Goal: Transaction & Acquisition: Purchase product/service

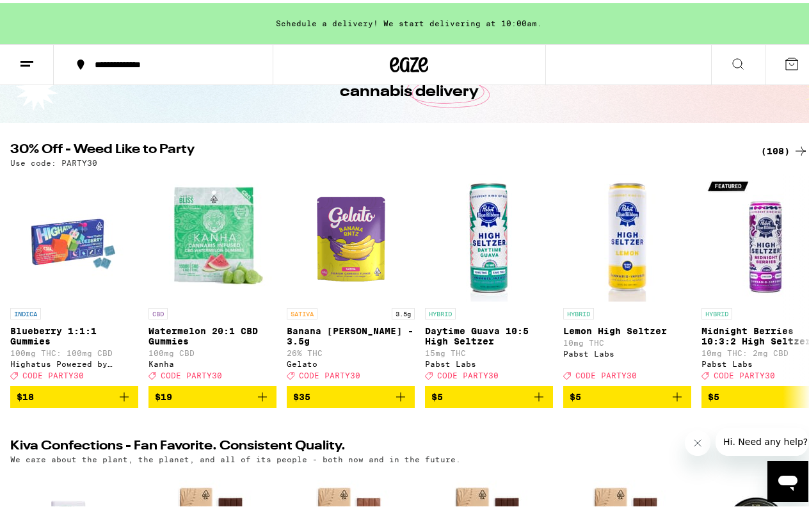
scroll to position [81, 0]
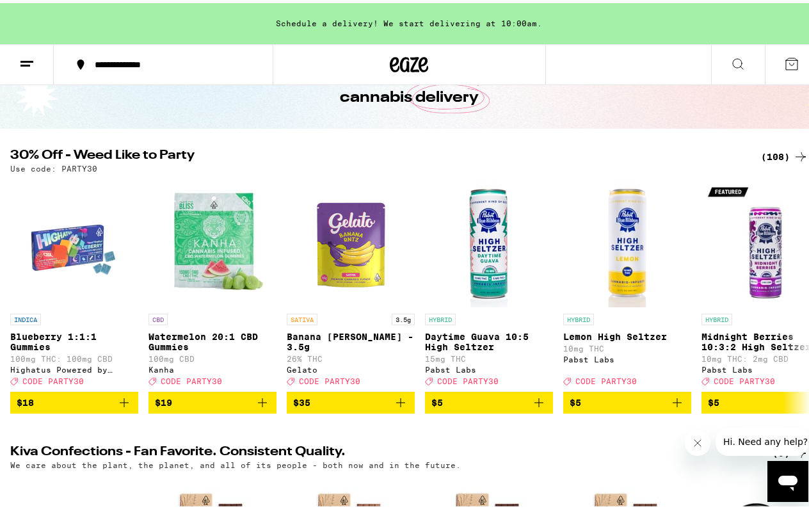
click at [766, 146] on div "(108)" at bounding box center [784, 153] width 47 height 15
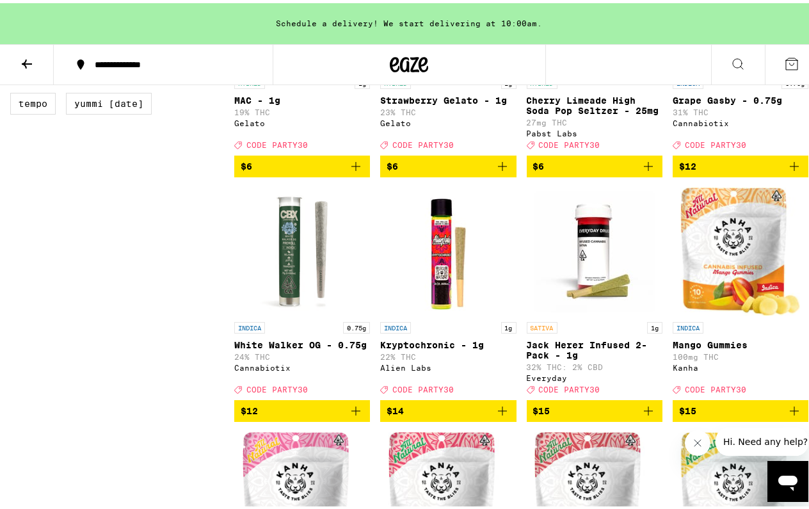
scroll to position [1014, 0]
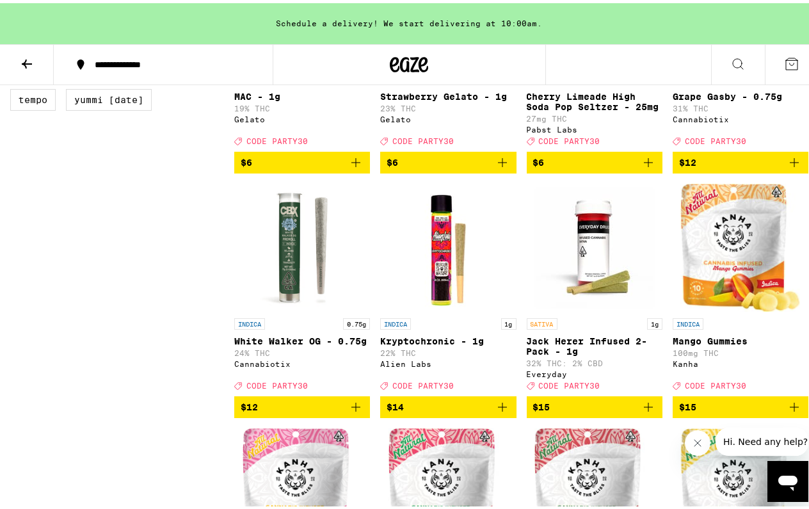
click at [353, 412] on icon "Add to bag" at bounding box center [355, 403] width 15 height 15
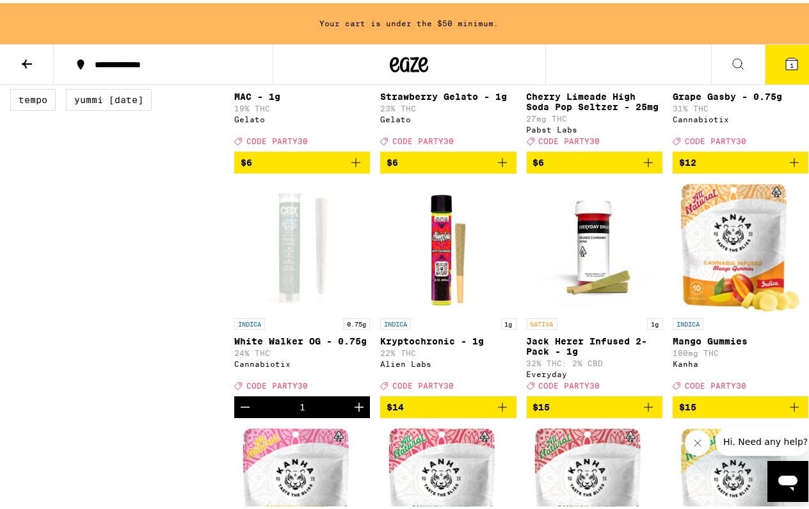
click at [355, 412] on icon "Increment" at bounding box center [359, 403] width 15 height 15
click at [787, 167] on icon "Add to bag" at bounding box center [794, 159] width 15 height 15
click at [790, 167] on icon "Increment" at bounding box center [797, 159] width 15 height 15
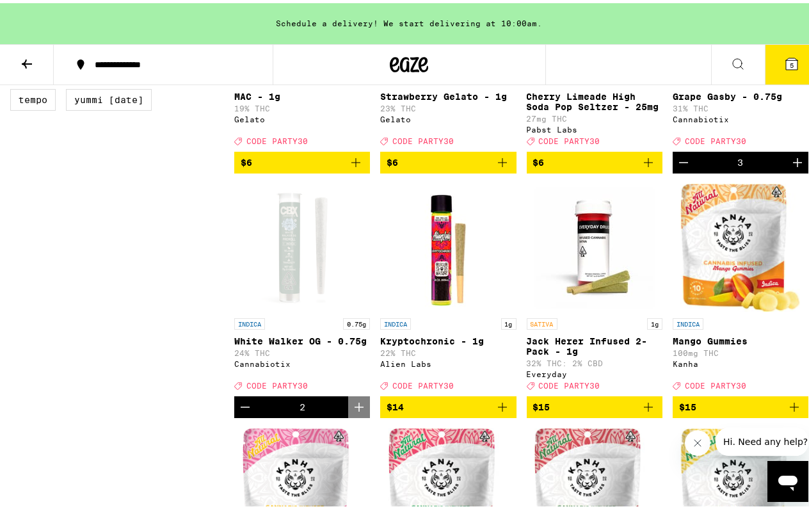
click at [790, 167] on icon "Increment" at bounding box center [797, 159] width 15 height 15
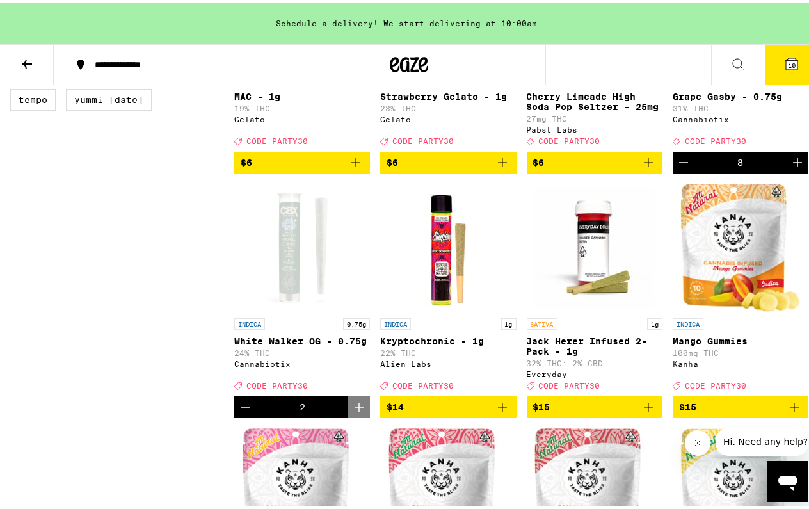
click at [680, 167] on icon "Decrement" at bounding box center [683, 159] width 15 height 15
click at [679, 167] on icon "Decrement" at bounding box center [683, 159] width 15 height 15
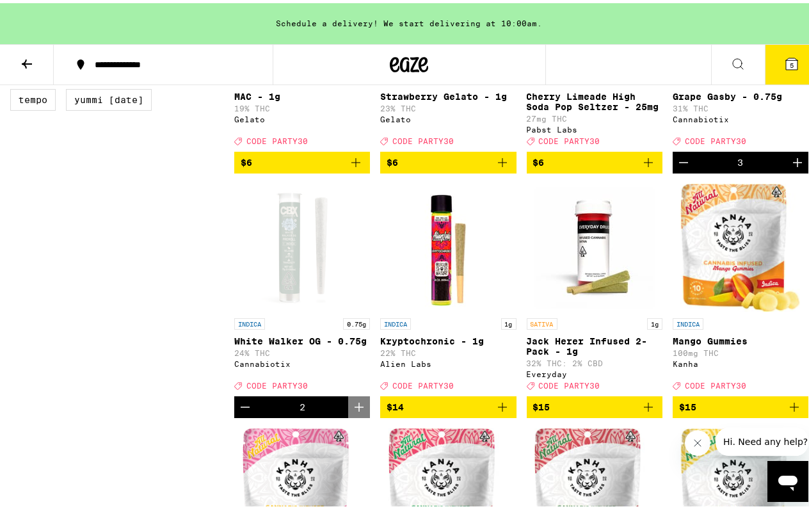
click at [679, 167] on icon "Decrement" at bounding box center [683, 159] width 15 height 15
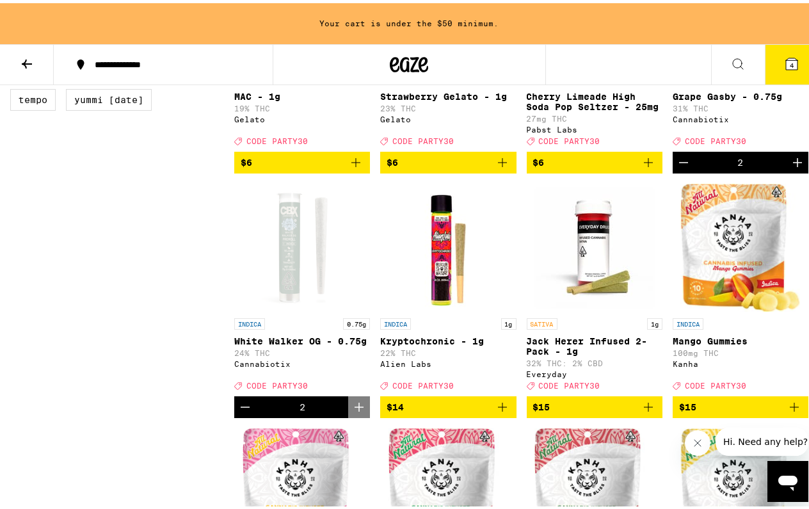
click at [243, 412] on icon "Decrement" at bounding box center [245, 403] width 15 height 15
click at [356, 412] on icon "Increment" at bounding box center [359, 403] width 15 height 15
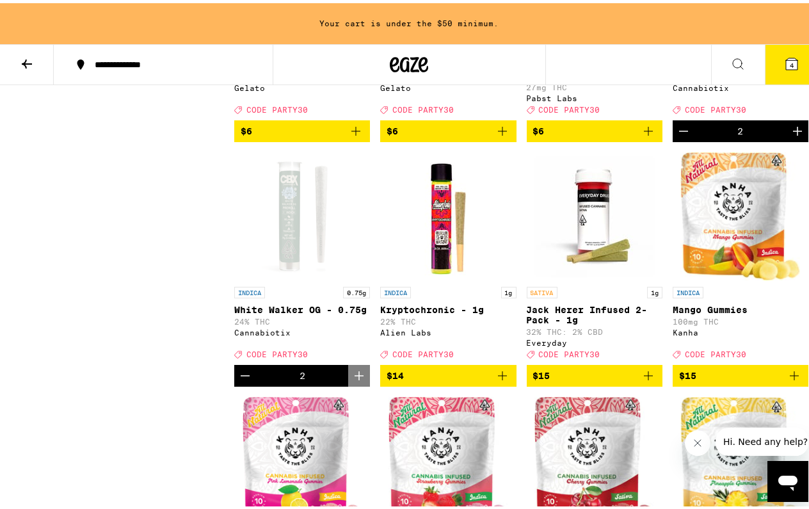
scroll to position [1047, 0]
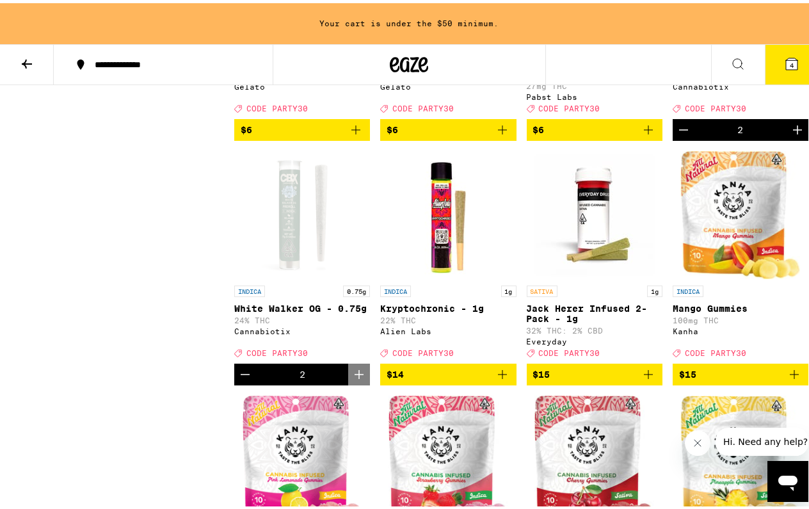
click at [498, 379] on icon "Add to bag" at bounding box center [502, 371] width 15 height 15
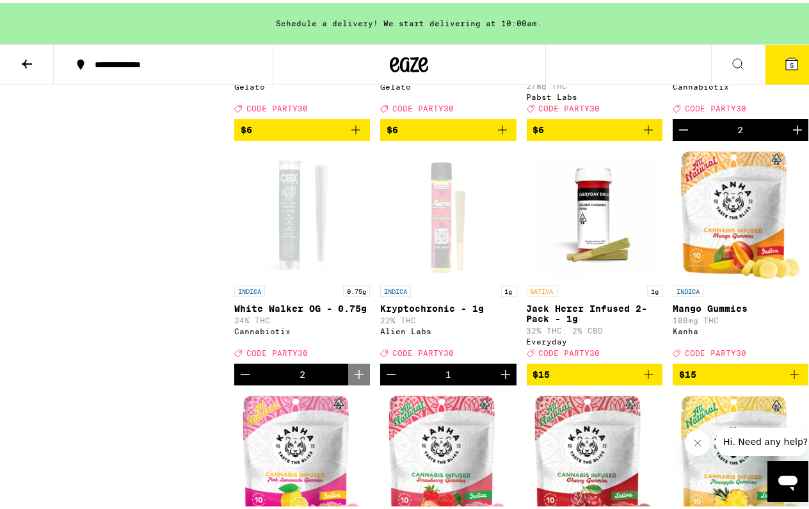
click at [498, 379] on icon "Increment" at bounding box center [505, 371] width 15 height 15
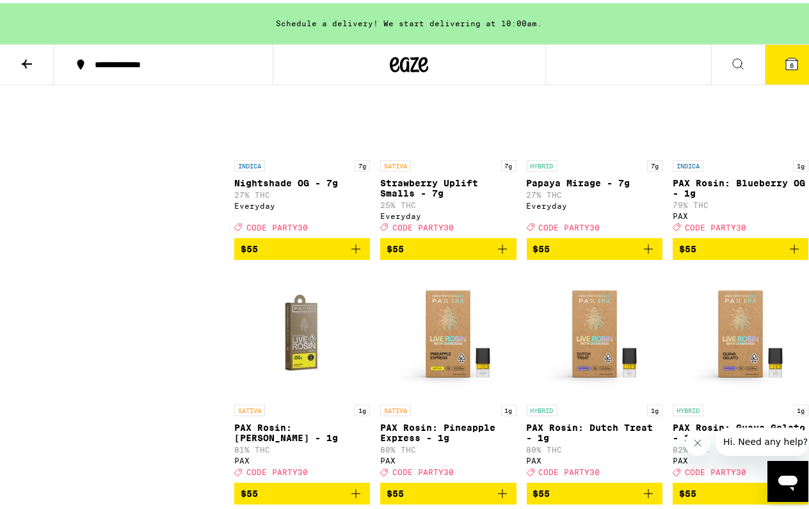
scroll to position [6296, 0]
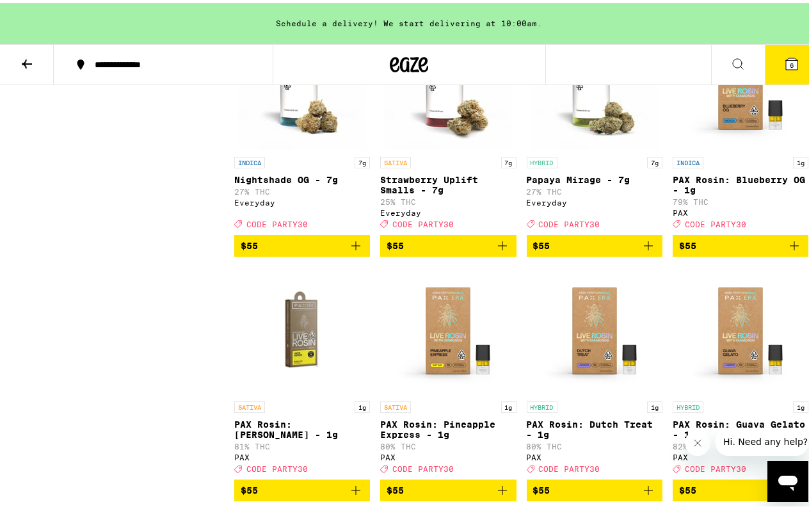
click at [353, 247] on icon "Add to bag" at bounding box center [356, 242] width 9 height 9
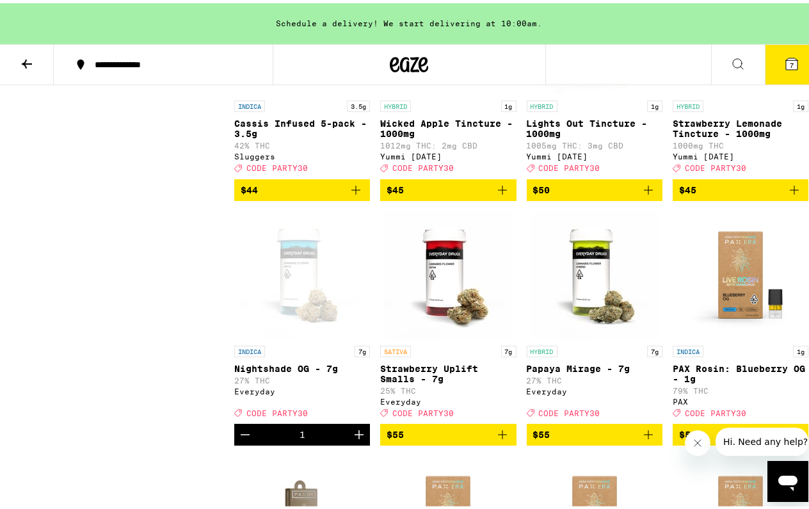
scroll to position [6104, 0]
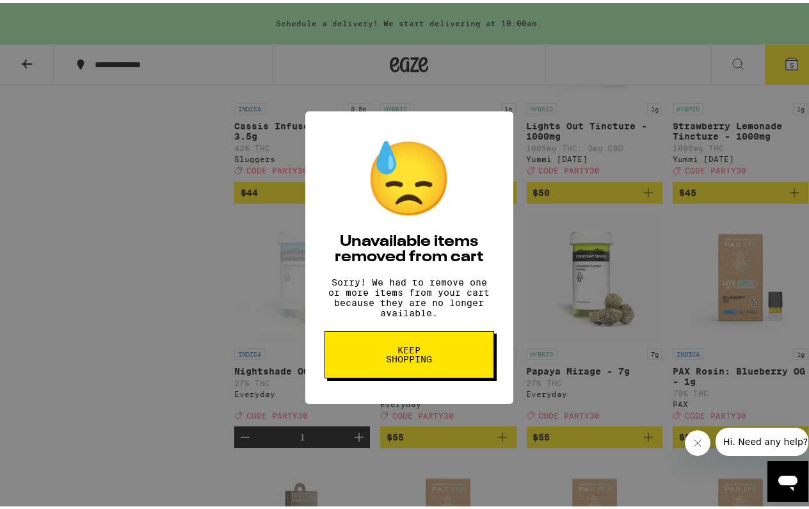
click at [400, 361] on span "Keep Shopping" at bounding box center [410, 352] width 66 height 18
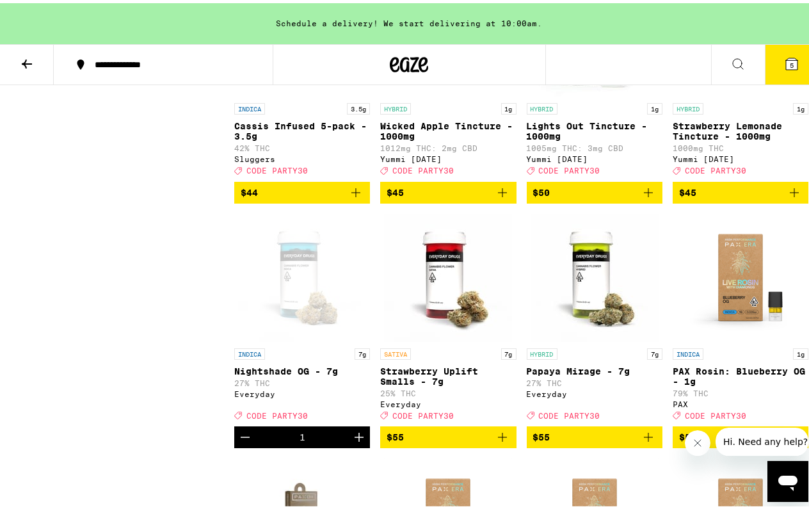
click at [790, 59] on span "5" at bounding box center [792, 62] width 4 height 8
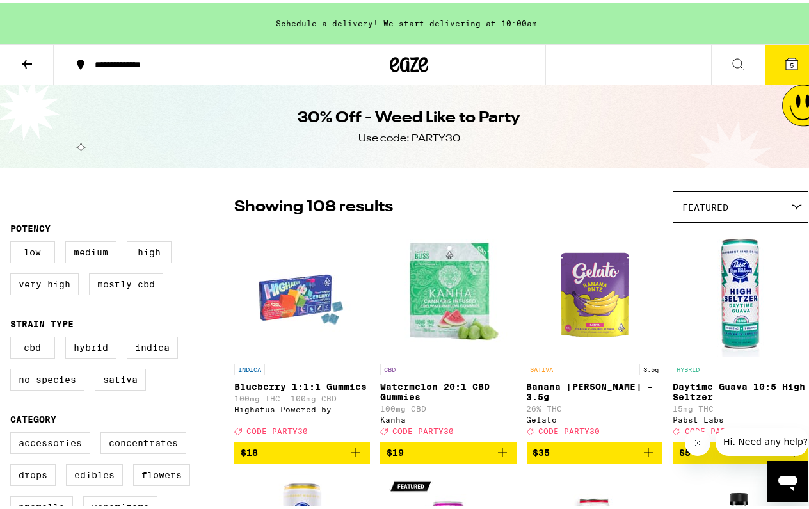
click at [785, 54] on icon at bounding box center [791, 60] width 15 height 15
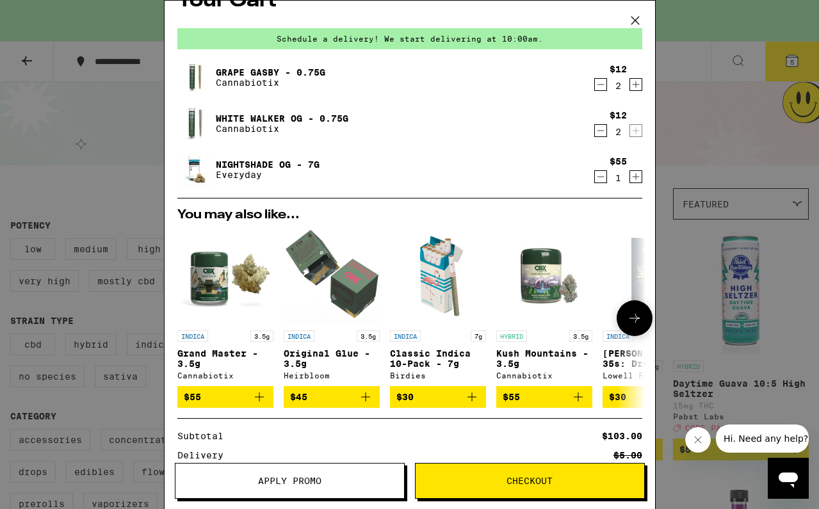
scroll to position [27, 0]
click at [627, 316] on icon at bounding box center [634, 318] width 15 height 15
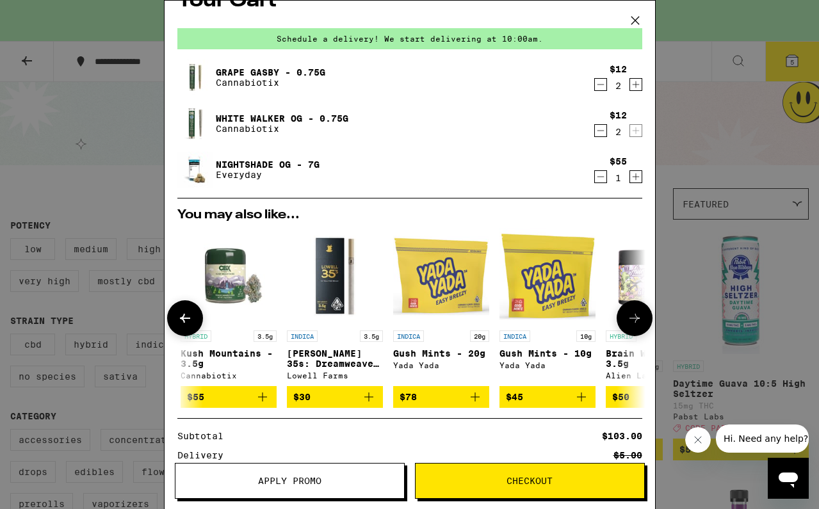
click at [627, 316] on icon at bounding box center [634, 318] width 15 height 15
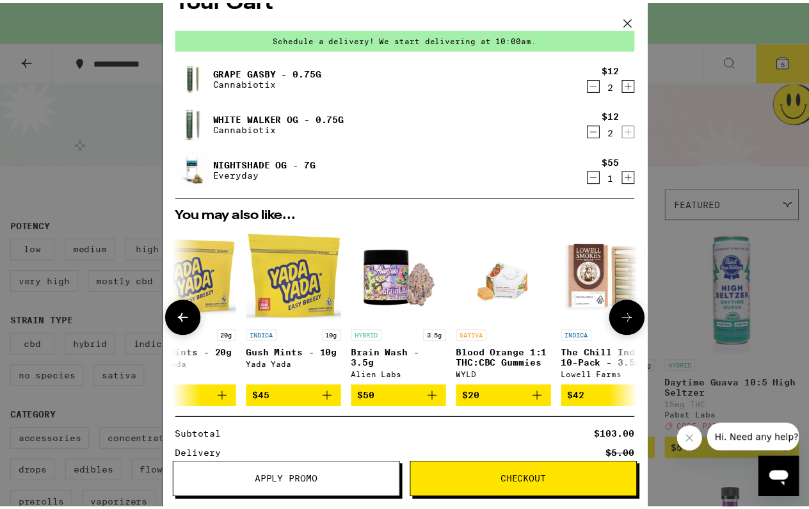
scroll to position [0, 608]
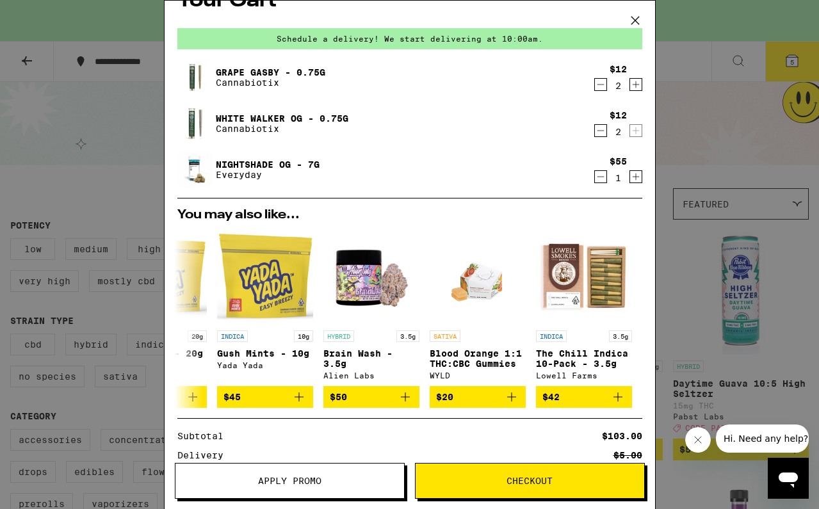
click at [632, 18] on icon at bounding box center [635, 21] width 8 height 8
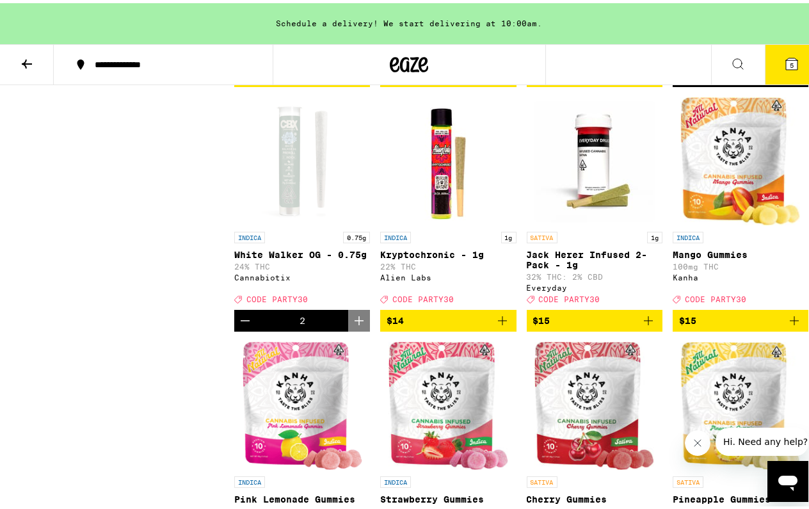
scroll to position [1104, 0]
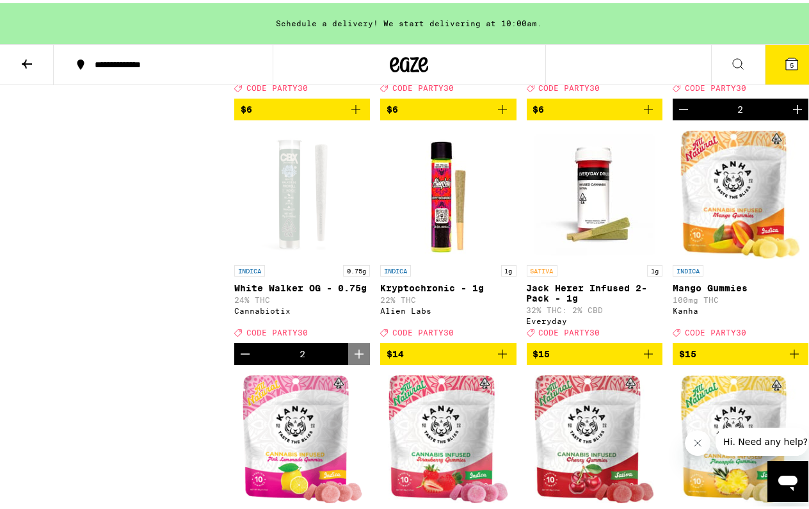
scroll to position [1088, 0]
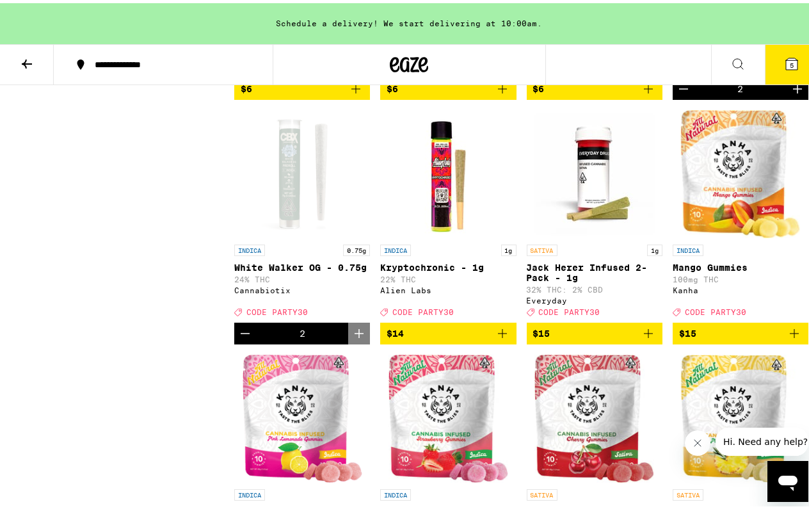
click at [498, 335] on icon "Add to bag" at bounding box center [502, 330] width 9 height 9
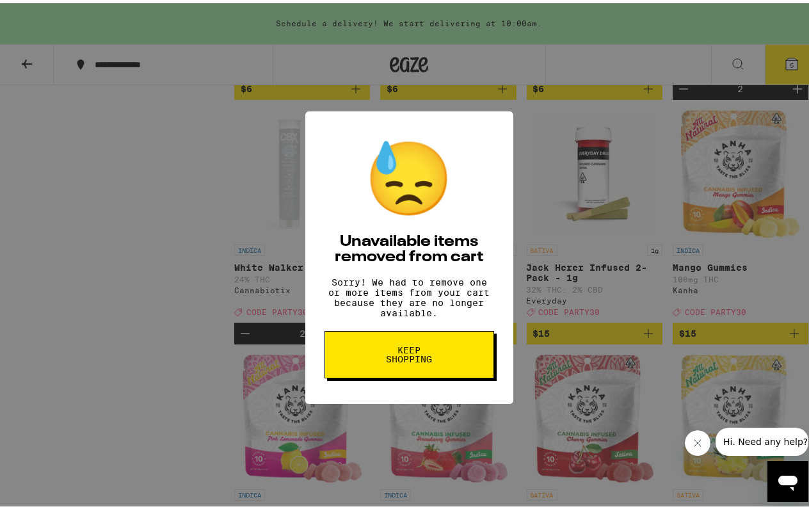
scroll to position [0, 0]
click at [450, 371] on button "Keep Shopping" at bounding box center [410, 351] width 170 height 47
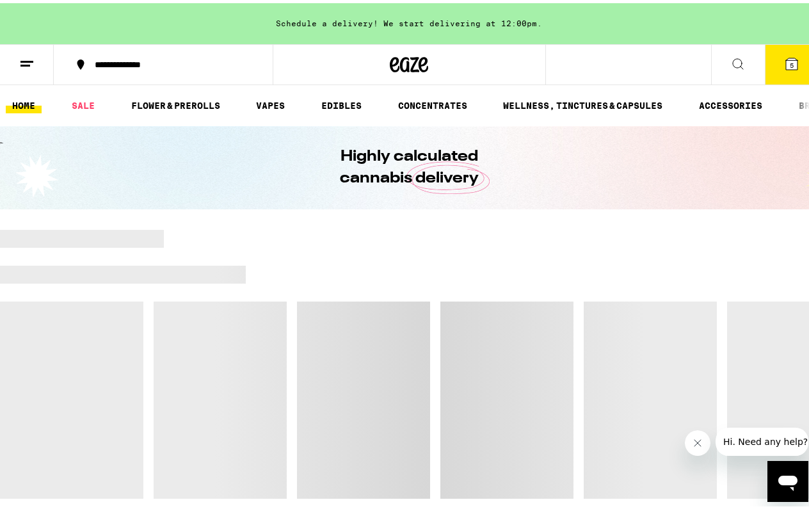
click at [732, 59] on icon at bounding box center [738, 60] width 15 height 15
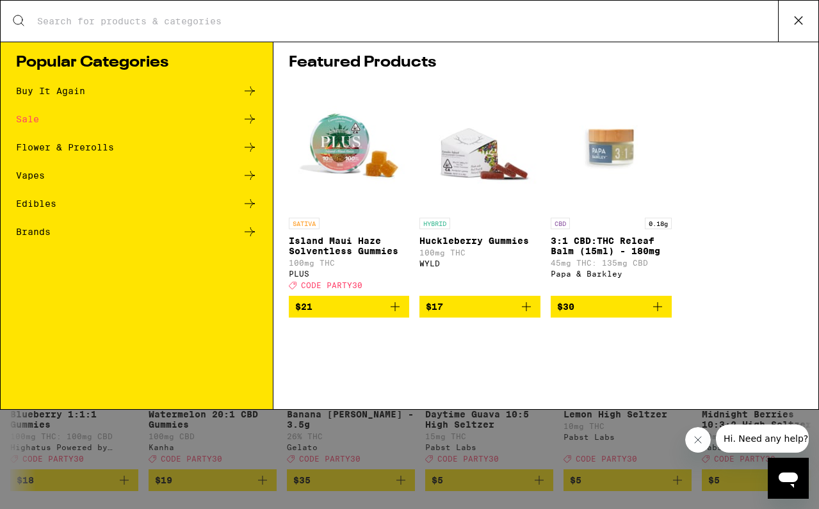
click at [268, 22] on input "Search for Products" at bounding box center [406, 21] width 741 height 12
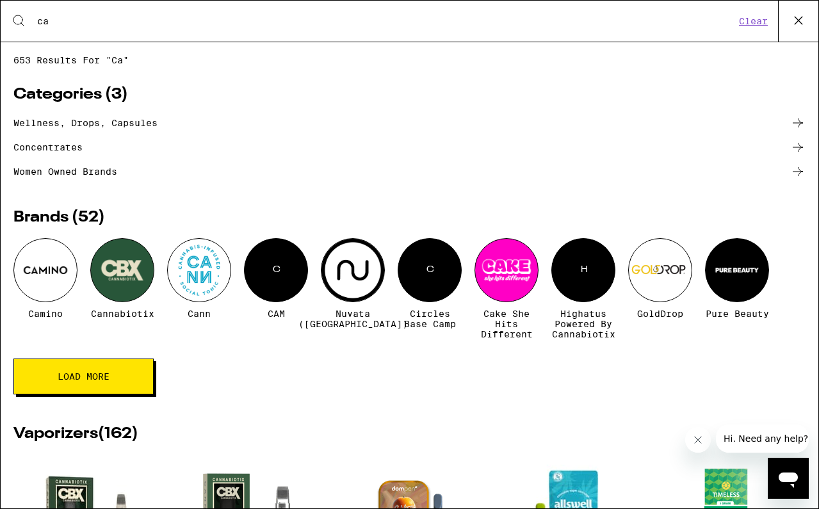
type input "ca"
click at [139, 283] on div at bounding box center [122, 270] width 64 height 64
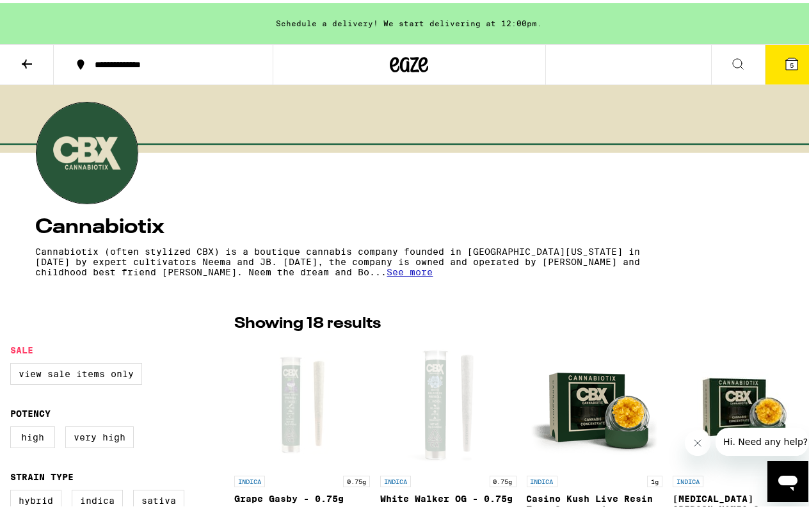
scroll to position [34, 0]
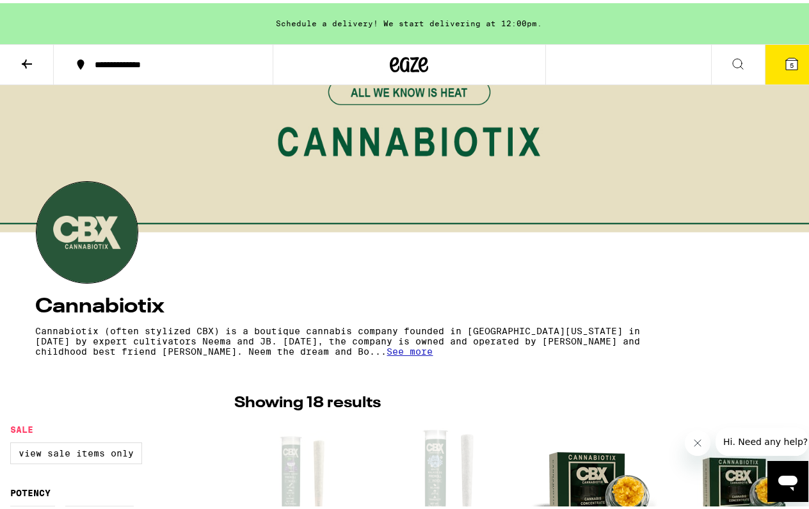
click at [790, 61] on span "5" at bounding box center [792, 62] width 4 height 8
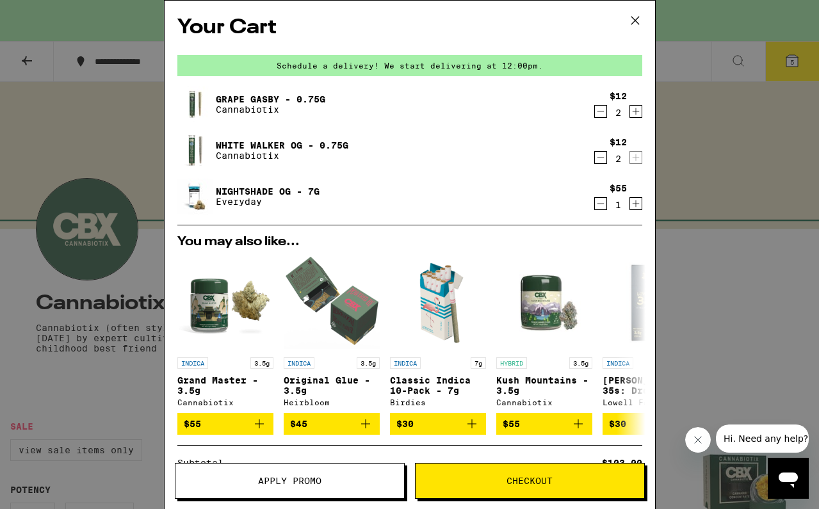
click at [635, 23] on icon at bounding box center [635, 20] width 19 height 19
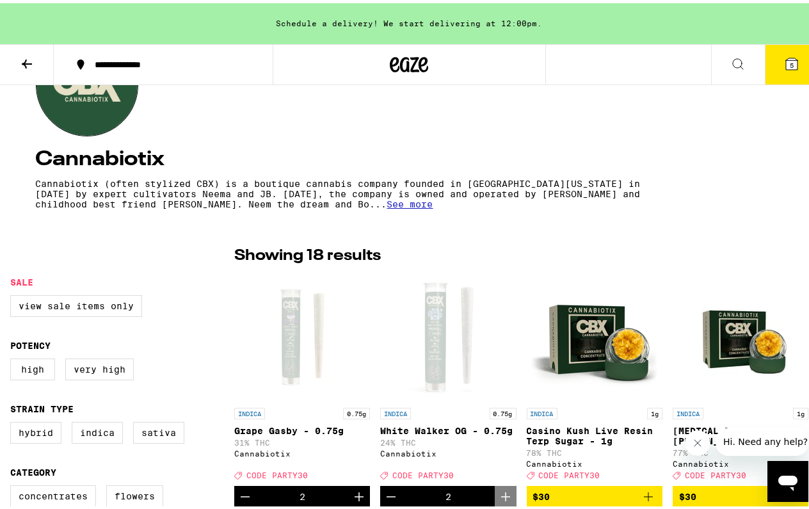
scroll to position [285, 0]
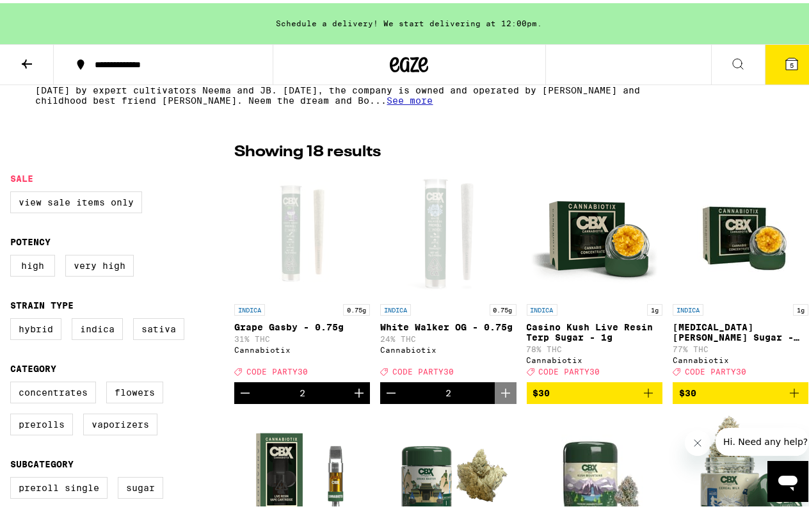
click at [790, 61] on span "5" at bounding box center [792, 62] width 4 height 8
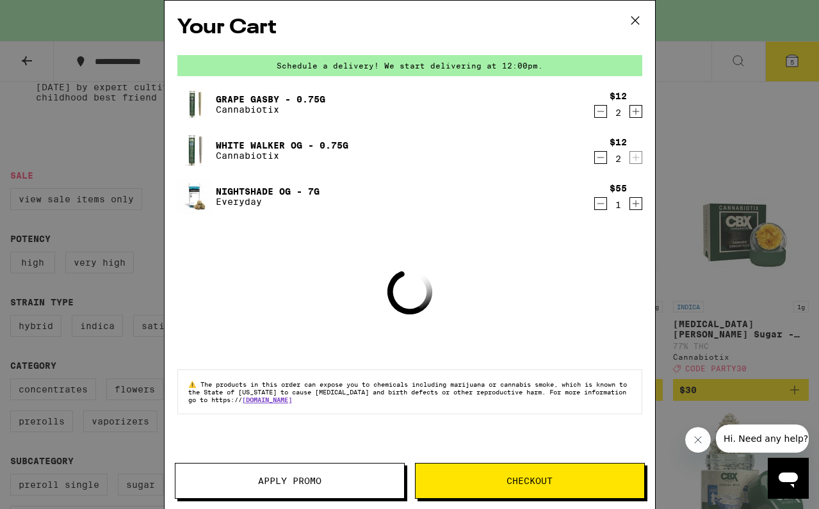
click at [327, 478] on span "Apply Promo" at bounding box center [289, 480] width 229 height 9
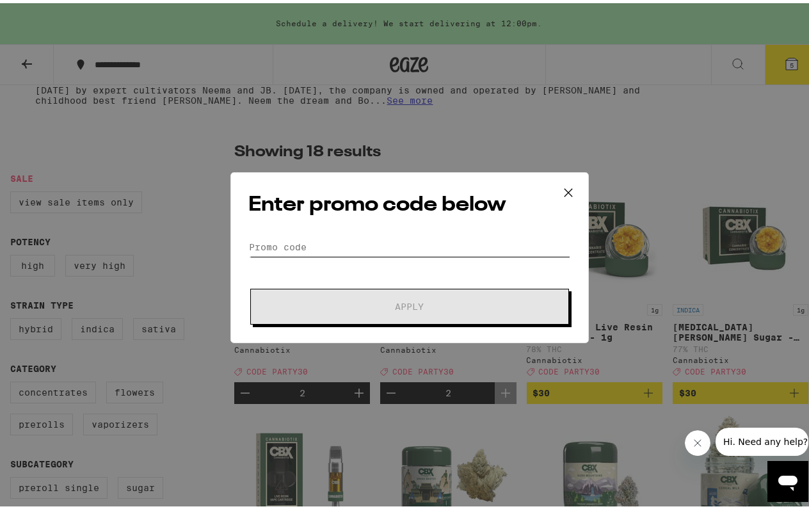
click at [337, 237] on input "Promo Code" at bounding box center [409, 243] width 321 height 19
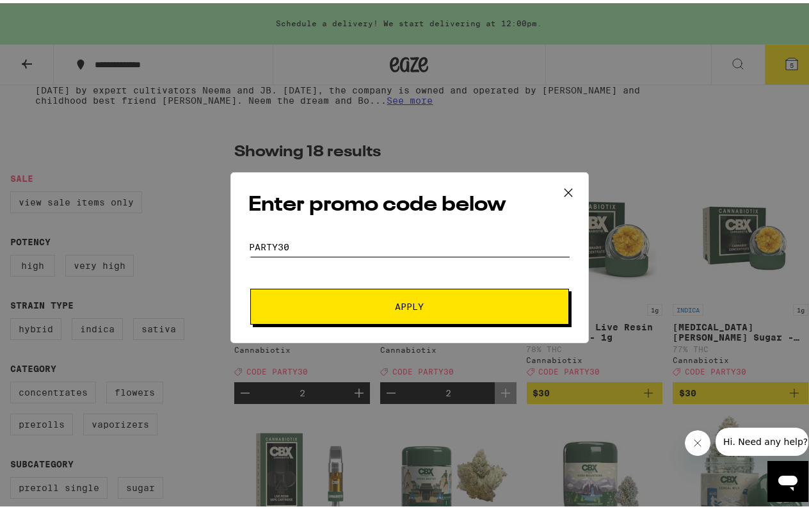
type input "party30"
click at [395, 308] on span "Apply" at bounding box center [409, 303] width 29 height 9
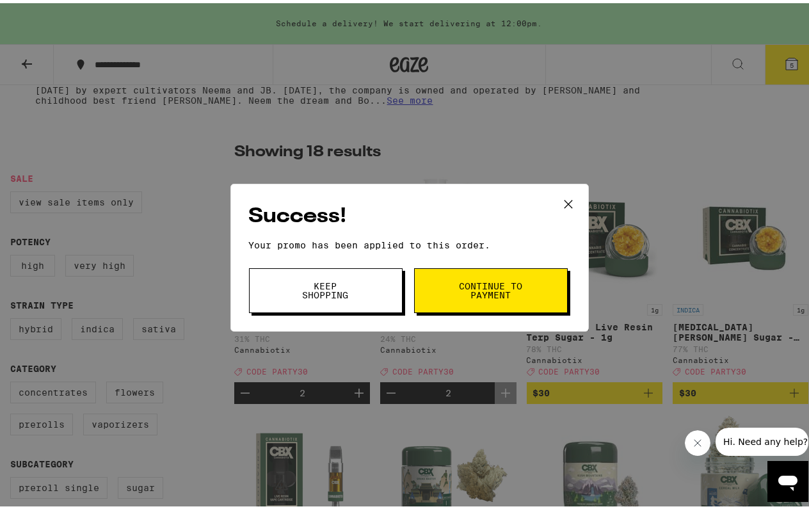
click at [448, 295] on button "Continue to payment" at bounding box center [491, 287] width 154 height 45
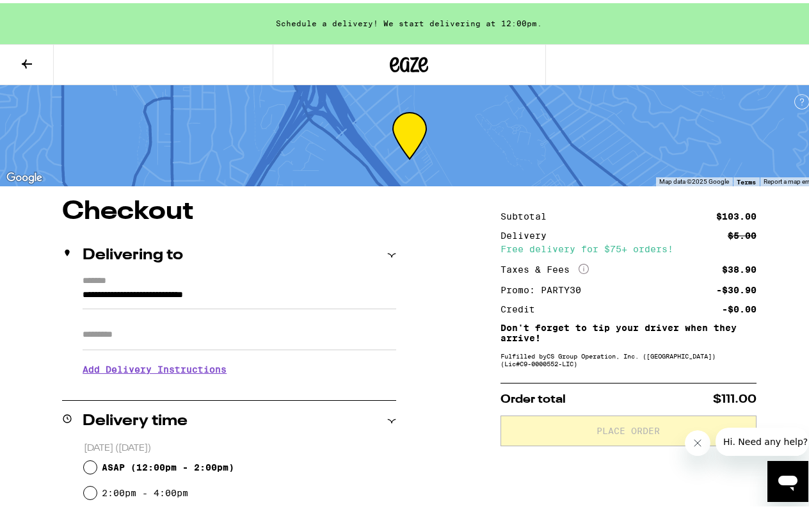
click at [401, 56] on icon at bounding box center [409, 61] width 19 height 15
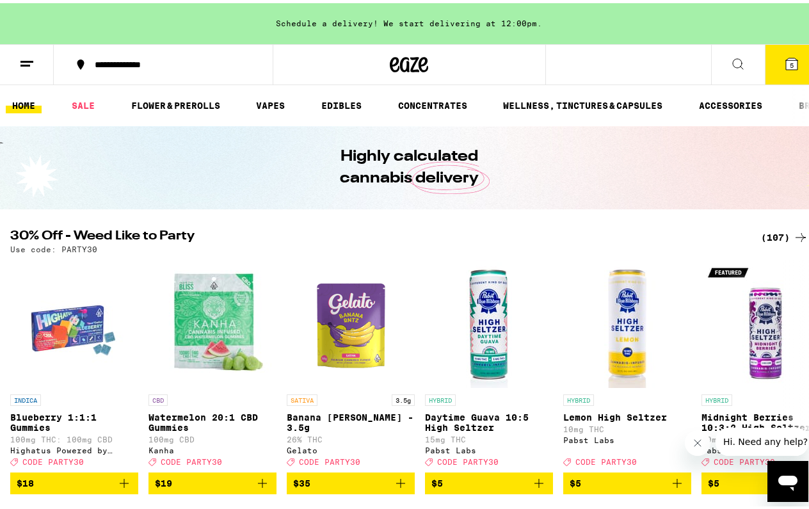
click at [766, 234] on div "(107)" at bounding box center [784, 234] width 47 height 15
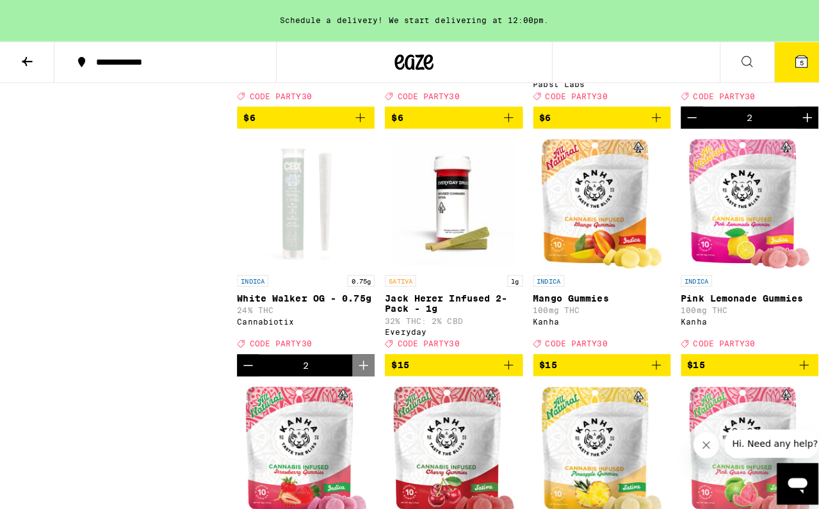
scroll to position [989, 0]
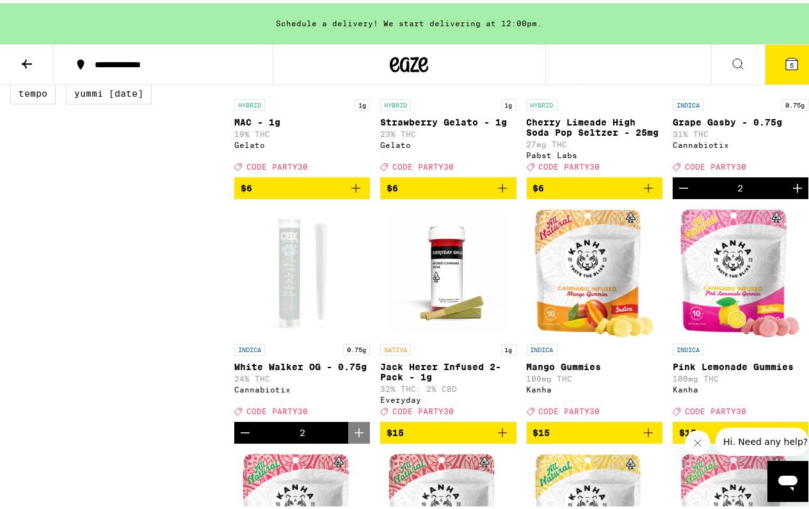
click at [790, 193] on icon "Increment" at bounding box center [797, 184] width 15 height 15
click at [793, 190] on icon "Increment" at bounding box center [797, 185] width 9 height 9
click at [786, 58] on icon at bounding box center [792, 61] width 12 height 12
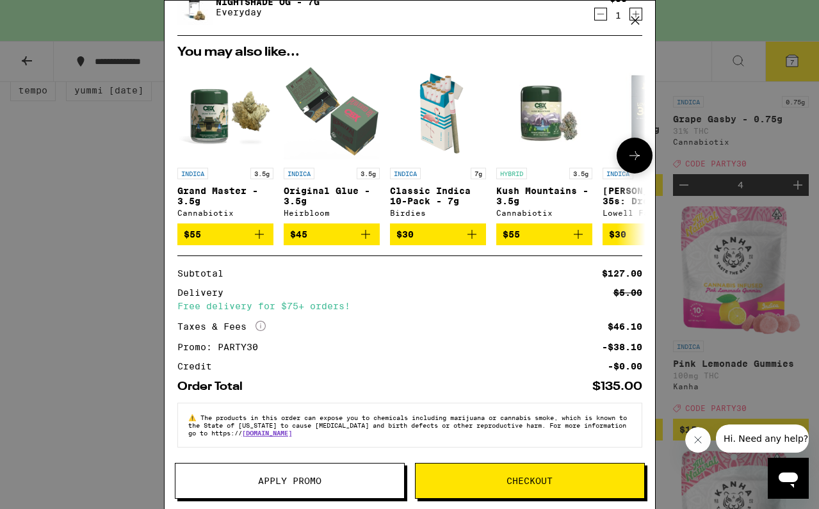
scroll to position [197, 0]
